Goal: Task Accomplishment & Management: Manage account settings

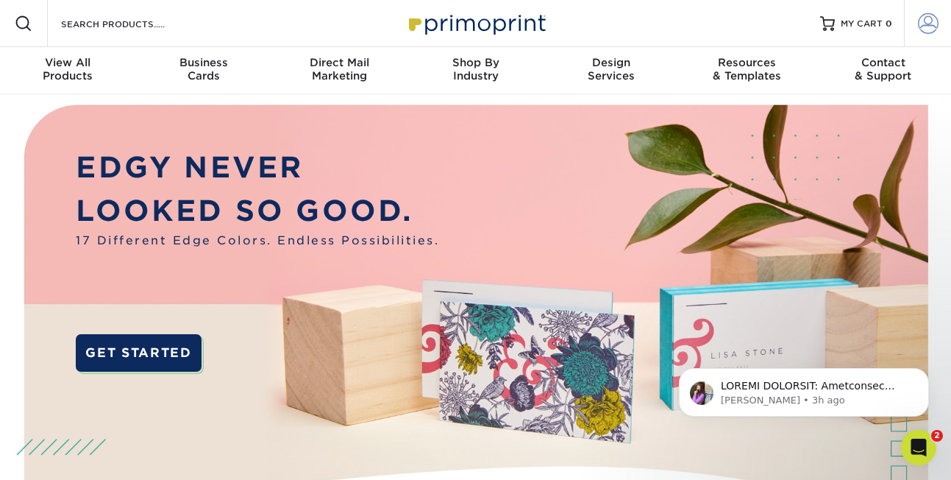
click at [926, 21] on span at bounding box center [928, 23] width 21 height 21
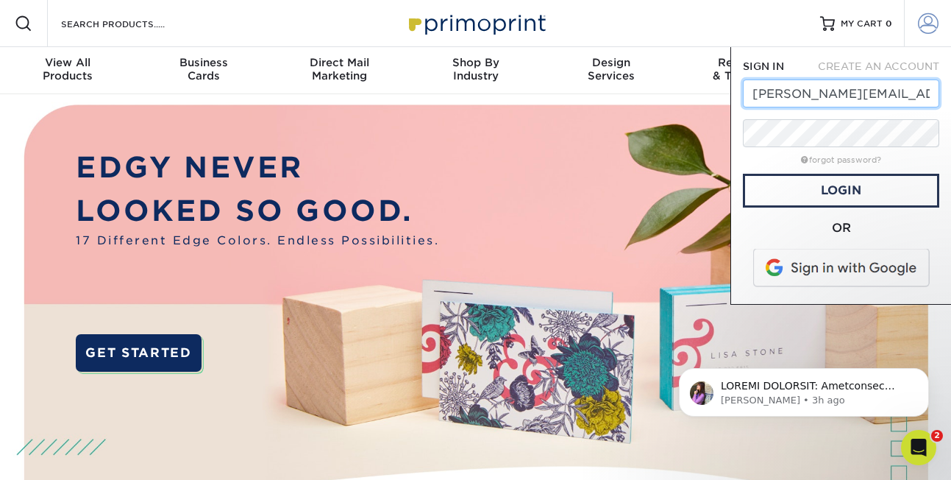
type input "donna@kitchencpr.com"
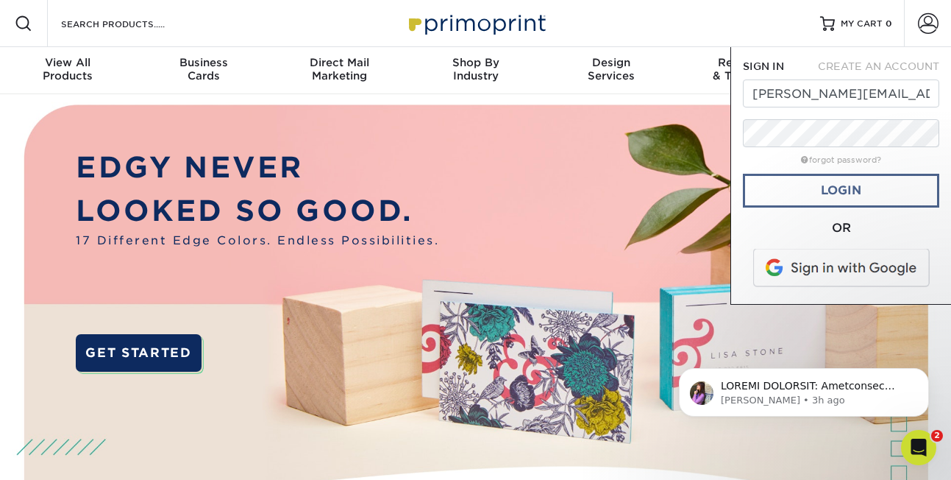
click at [838, 190] on link "Login" at bounding box center [841, 191] width 196 height 34
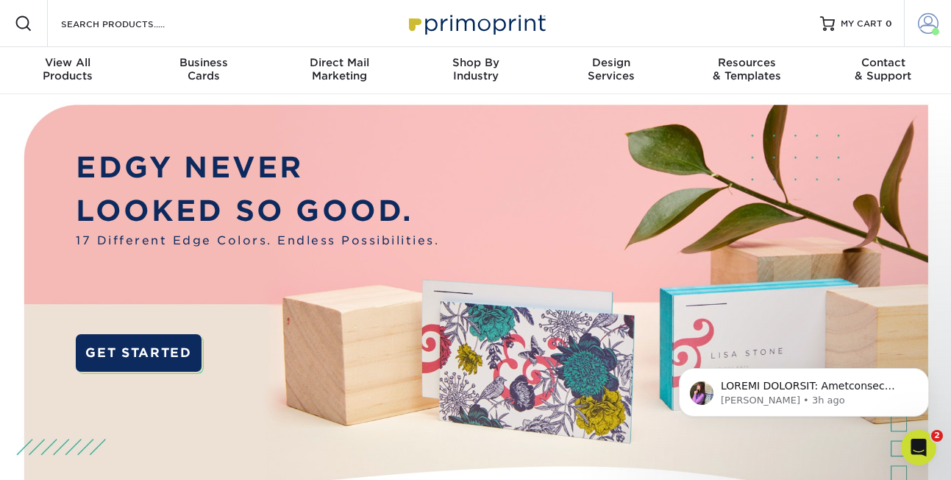
click at [926, 21] on span at bounding box center [928, 23] width 21 height 21
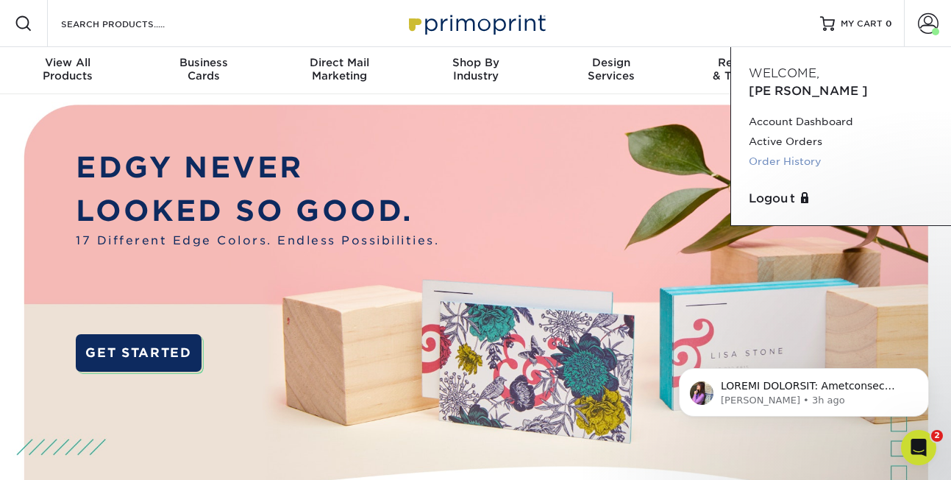
click at [760, 152] on link "Order History" at bounding box center [841, 162] width 185 height 20
click at [767, 190] on link "Logout" at bounding box center [841, 199] width 185 height 18
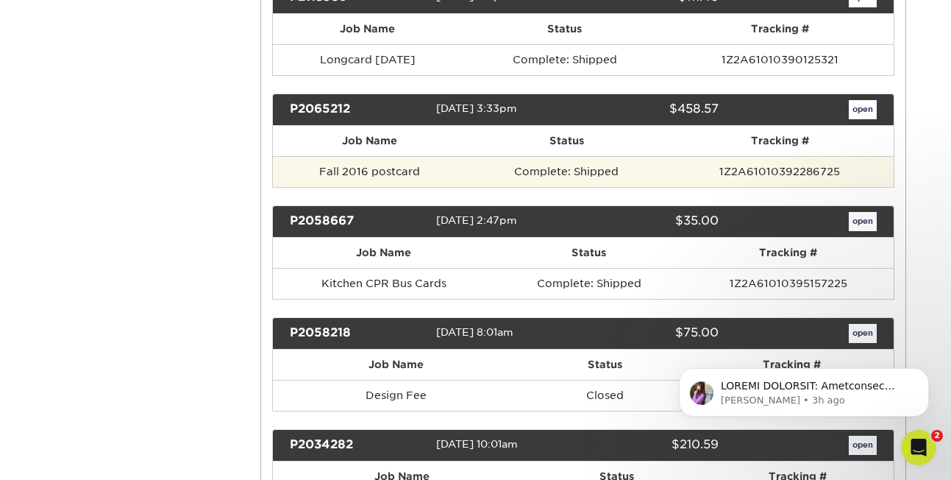
scroll to position [896, 0]
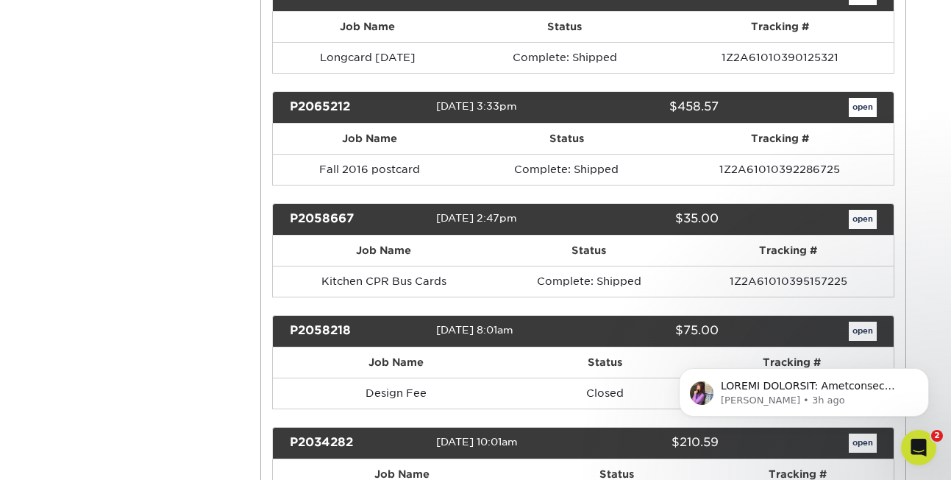
drag, startPoint x: 355, startPoint y: 209, endPoint x: 289, endPoint y: 211, distance: 65.5
click at [289, 212] on div "P2058667" at bounding box center [357, 219] width 157 height 19
copy div "P2058667"
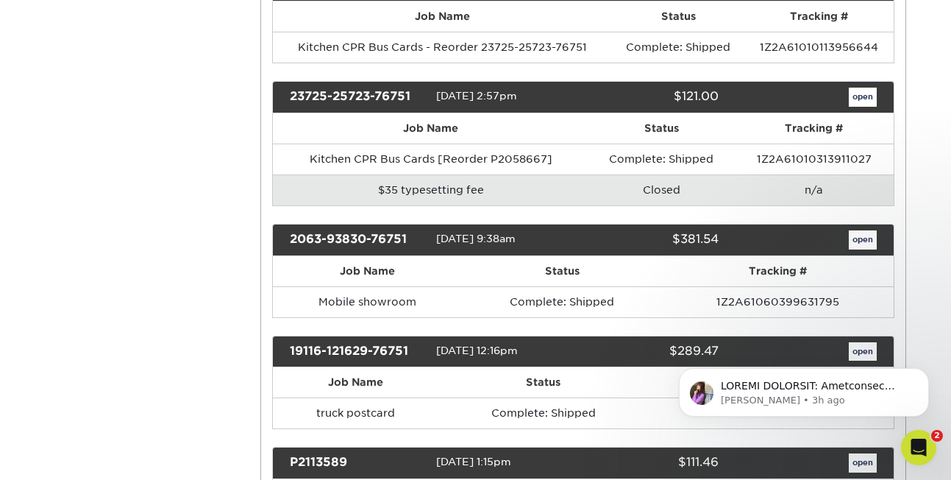
scroll to position [429, 0]
click at [864, 233] on link "open" at bounding box center [863, 239] width 28 height 19
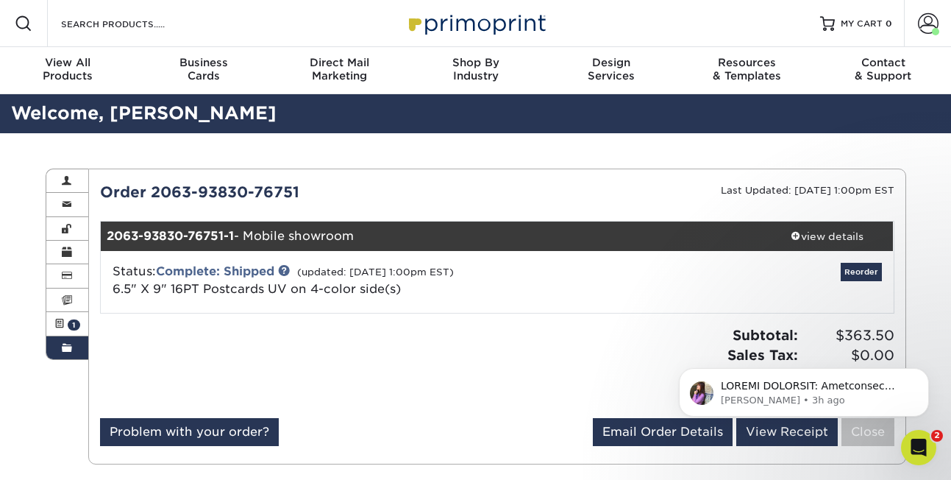
scroll to position [0, 0]
click at [818, 233] on div "view details" at bounding box center [827, 236] width 132 height 15
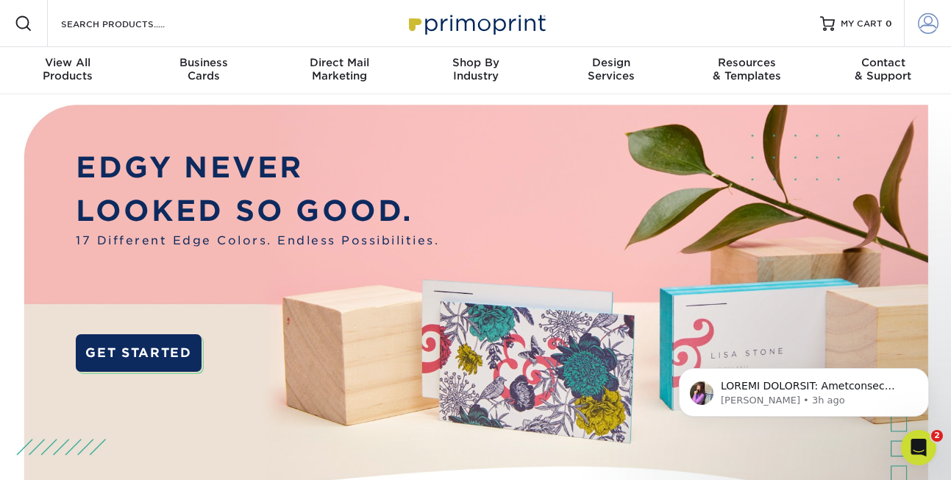
click at [927, 24] on span at bounding box center [928, 23] width 21 height 21
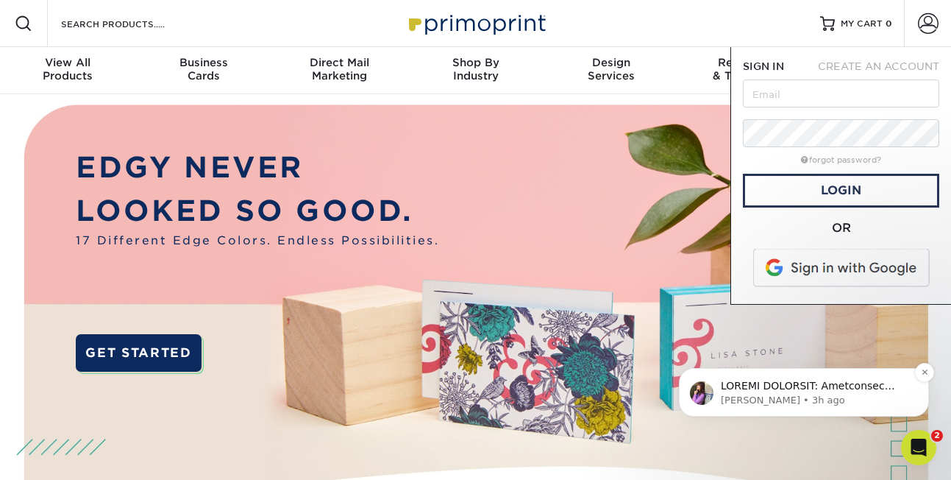
click at [738, 393] on p "Notification stack" at bounding box center [816, 386] width 190 height 15
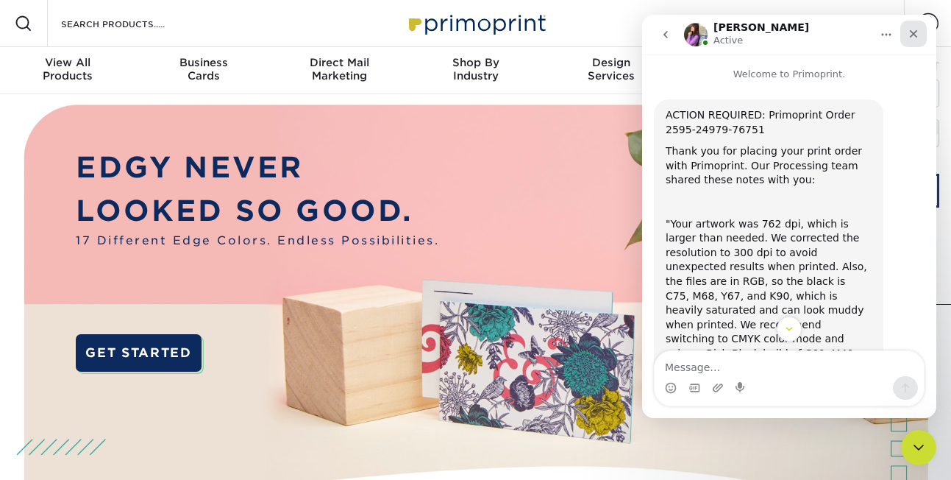
click at [914, 32] on icon "Close" at bounding box center [914, 34] width 12 height 12
